Goal: Find specific page/section: Find specific page/section

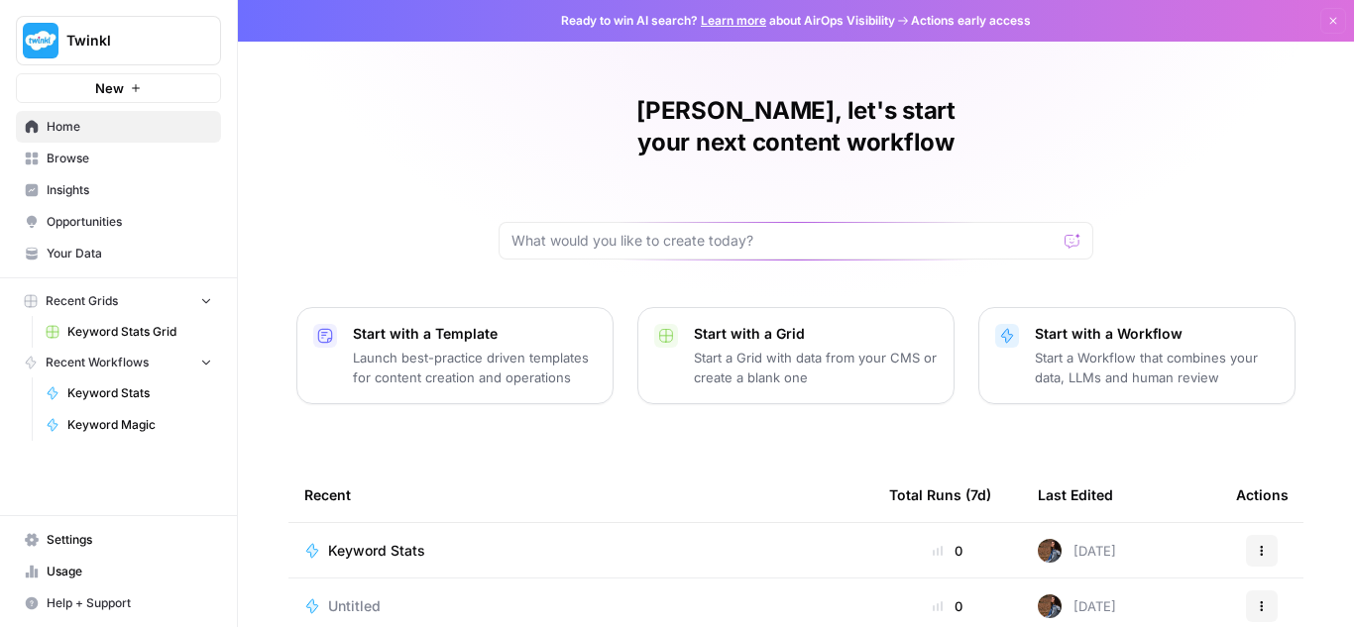
scroll to position [198, 0]
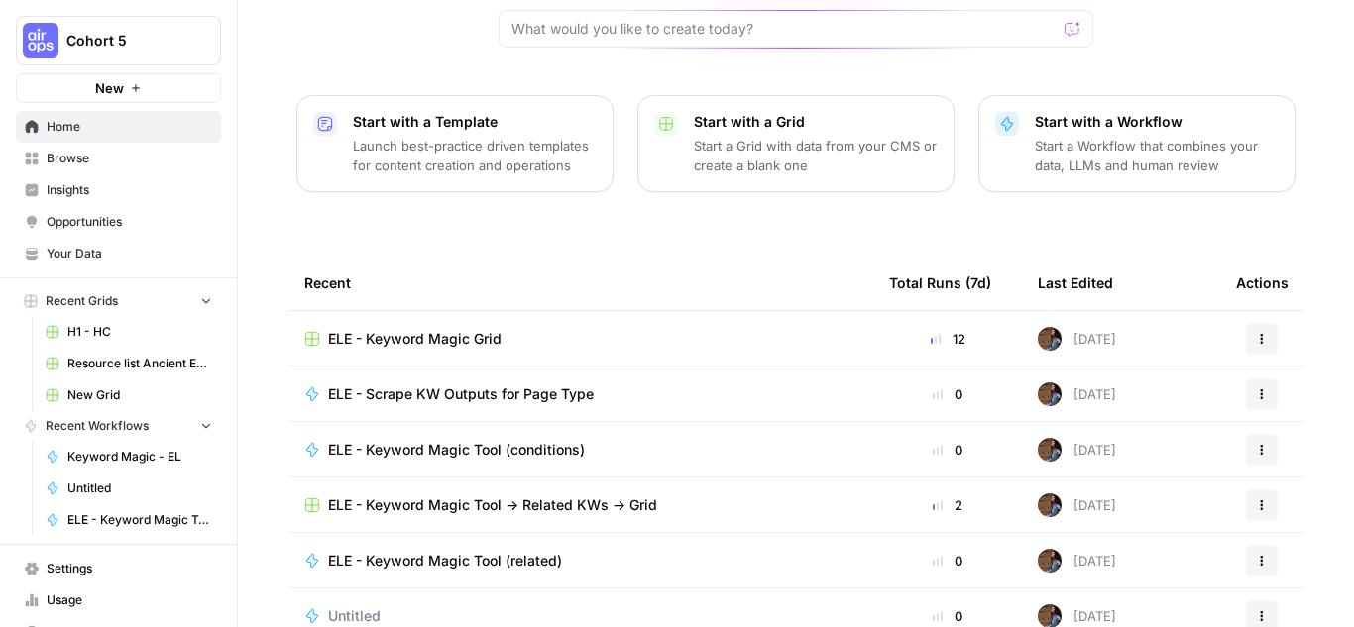
scroll to position [213, 0]
click at [471, 328] on span "ELE - Keyword Magic Grid" at bounding box center [414, 338] width 173 height 20
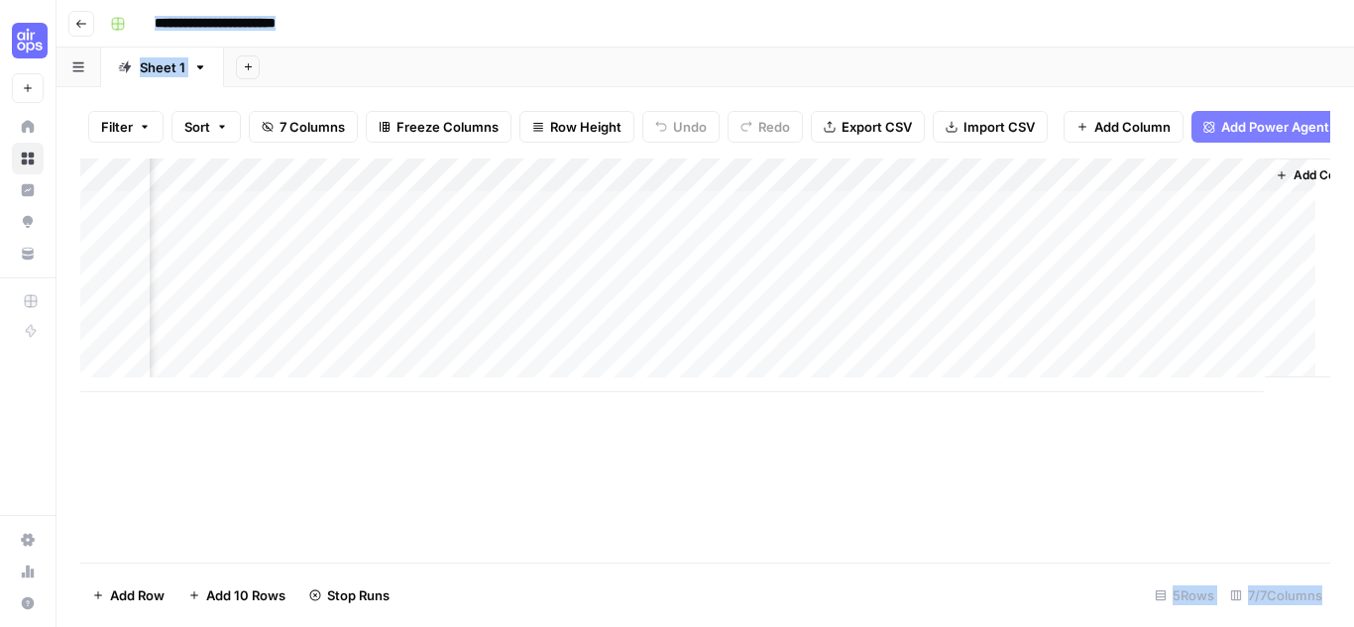
scroll to position [0, 559]
